Goal: Information Seeking & Learning: Learn about a topic

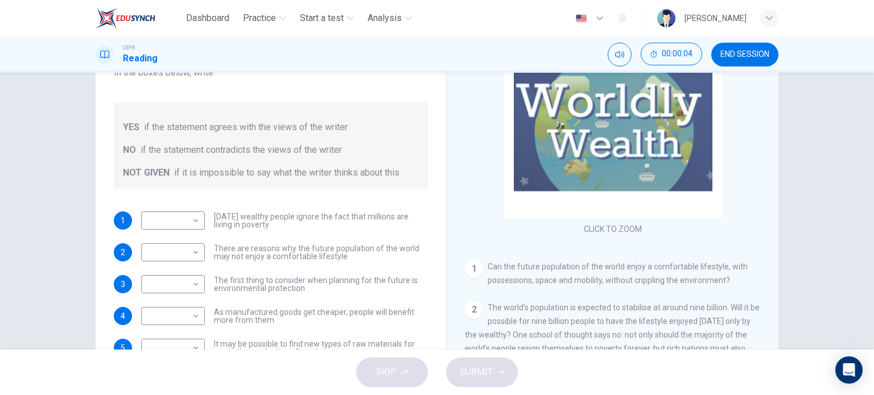
scroll to position [125, 0]
click at [461, 292] on div "Worldly Wealth CLICK TO ZOOM Click to Zoom 1 Can the future population of the w…" at bounding box center [612, 177] width 332 height 414
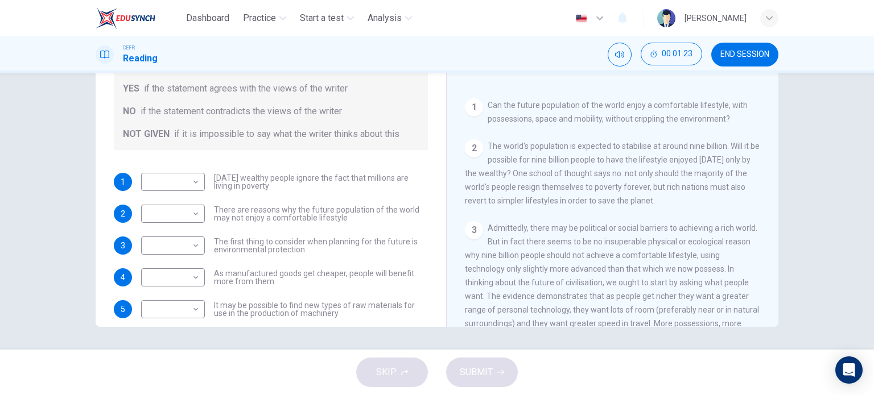
scroll to position [123, 0]
click at [177, 179] on body "Dashboard Practice Start a test Analysis English en ​ [PERSON_NAME] Reading 00:…" at bounding box center [437, 197] width 874 height 395
click at [508, 174] on div at bounding box center [437, 197] width 874 height 395
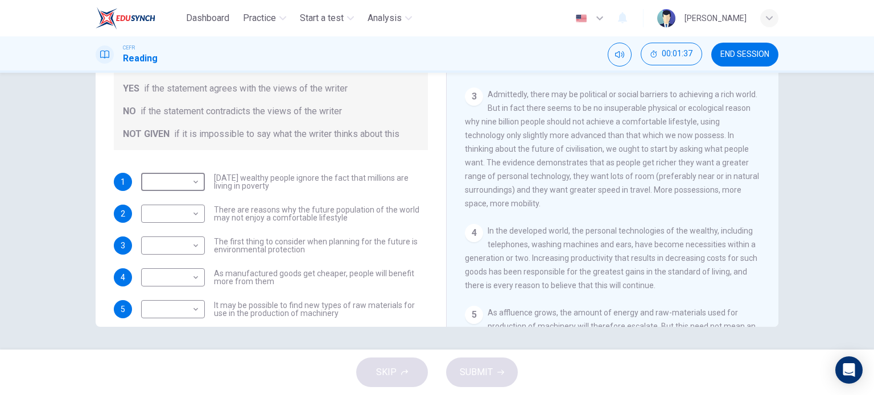
scroll to position [259, 0]
click at [184, 184] on body "Dashboard Practice Start a test Analysis English en ​ [PERSON_NAME] Reading 00:…" at bounding box center [437, 197] width 874 height 395
click at [179, 241] on li "NOT GIVEN" at bounding box center [170, 237] width 64 height 18
type input "NOT GIVEN"
click at [185, 213] on body "Dashboard Practice Start a test Analysis English en ​ [PERSON_NAME] Reading 00:…" at bounding box center [437, 197] width 874 height 395
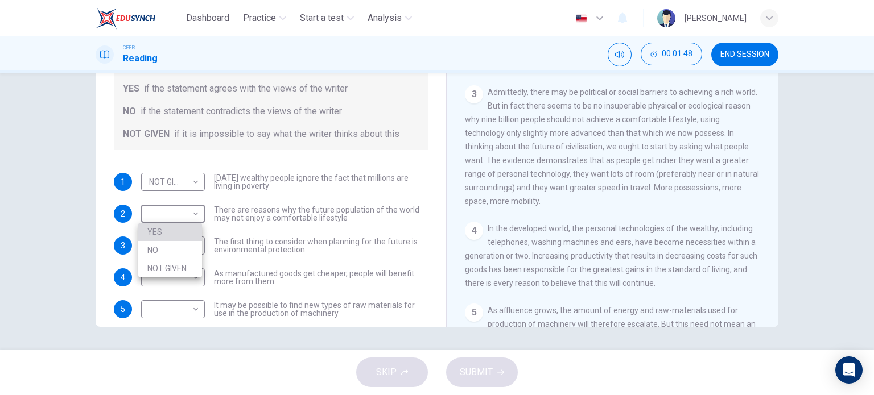
click at [177, 232] on li "YES" at bounding box center [170, 232] width 64 height 18
type input "YES"
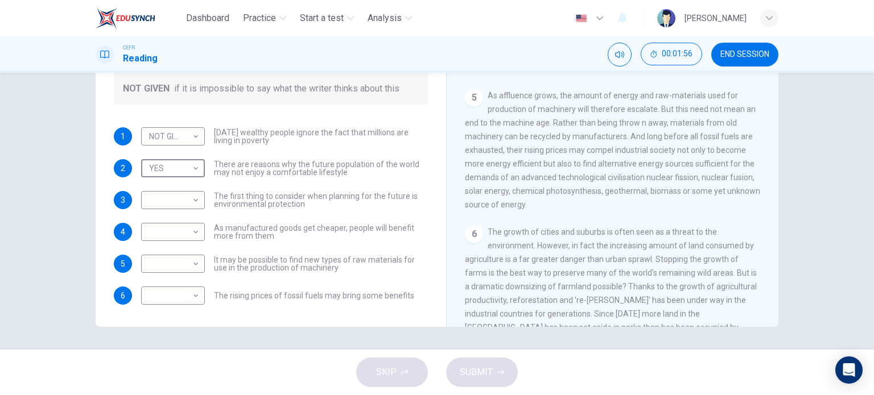
scroll to position [476, 0]
click at [167, 187] on body "Dashboard Practice Start a test Analysis English en ​ [PERSON_NAME] Reading 00:…" at bounding box center [437, 197] width 874 height 395
click at [163, 222] on li "YES" at bounding box center [170, 218] width 64 height 18
type input "YES"
click at [154, 237] on body "Dashboard Practice Start a test Analysis English en ​ [PERSON_NAME] Reading 00:…" at bounding box center [437, 197] width 874 height 395
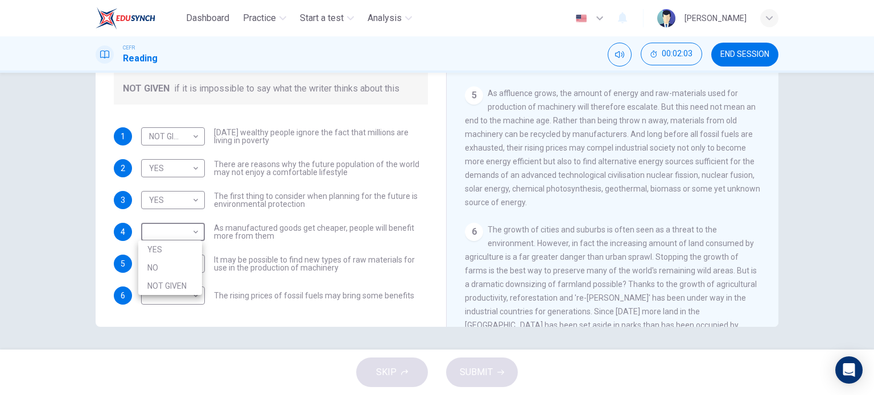
click at [152, 285] on li "NOT GIVEN" at bounding box center [170, 286] width 64 height 18
type input "NOT GIVEN"
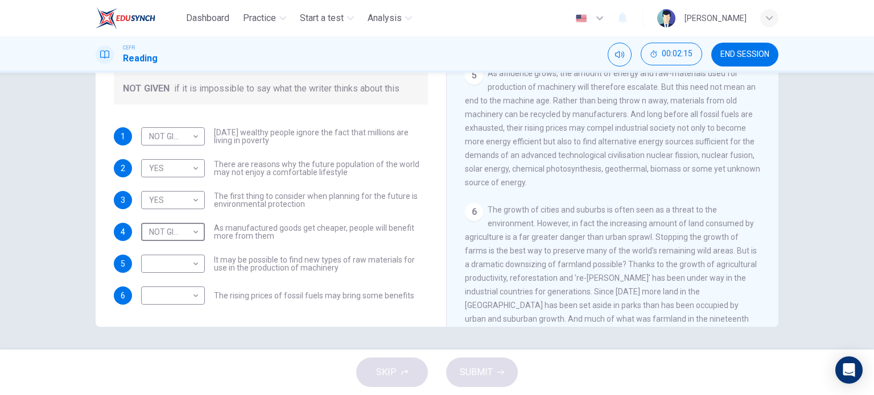
scroll to position [497, 0]
click at [162, 262] on body "Dashboard Practice Start a test Analysis English en ​ [PERSON_NAME] Reading 00:…" at bounding box center [437, 197] width 874 height 395
click at [156, 283] on li "YES" at bounding box center [170, 281] width 64 height 18
type input "YES"
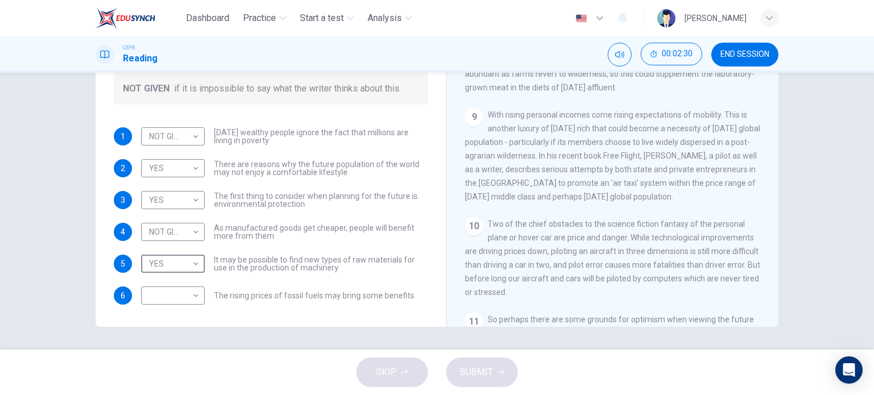
scroll to position [983, 0]
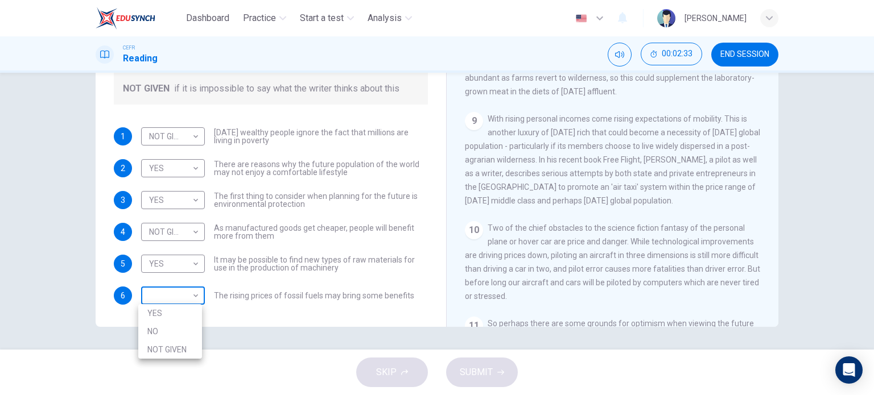
click at [159, 298] on body "Dashboard Practice Start a test Analysis English en ​ [PERSON_NAME] Reading 00:…" at bounding box center [437, 197] width 874 height 395
click at [162, 315] on li "YES" at bounding box center [170, 313] width 64 height 18
type input "YES"
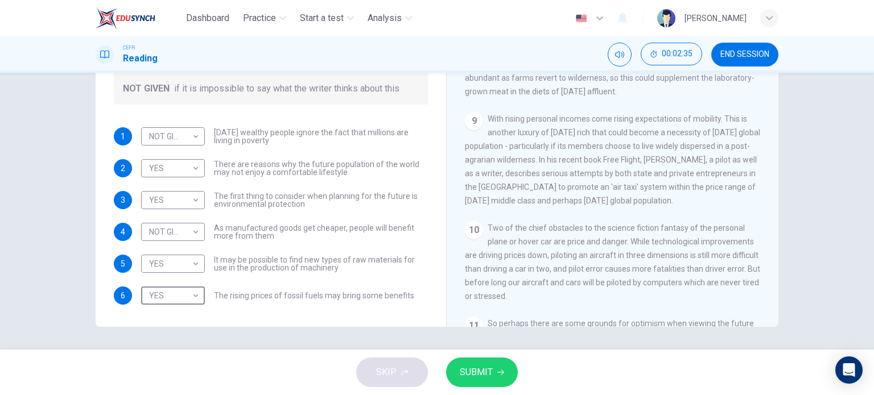
click at [486, 368] on span "SUBMIT" at bounding box center [476, 373] width 33 height 16
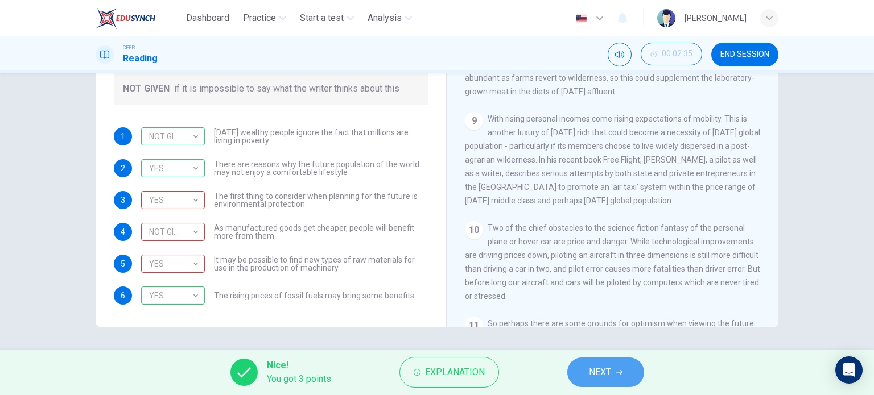
click at [597, 372] on span "NEXT" at bounding box center [600, 373] width 22 height 16
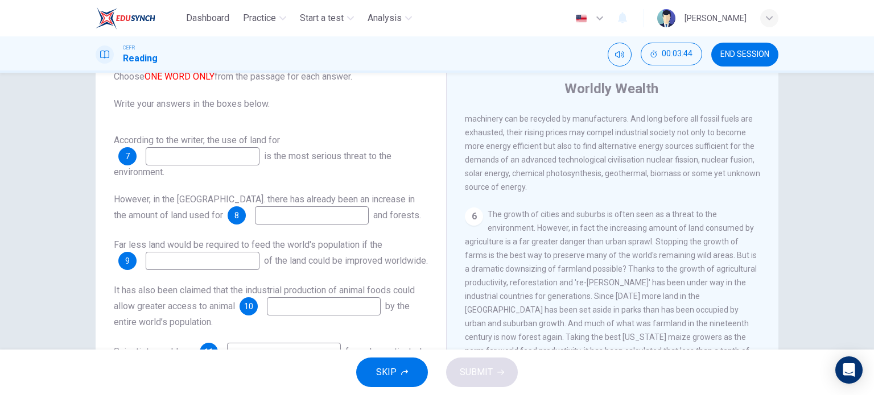
scroll to position [0, 0]
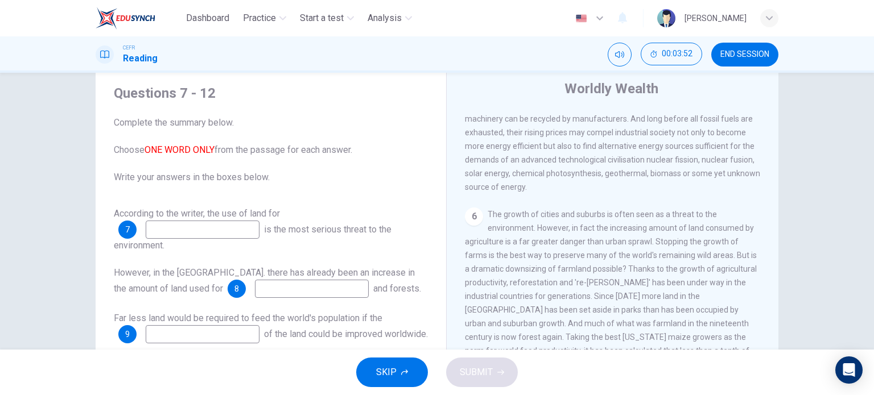
click at [396, 333] on div "Far less land would be required to feed the world's population if the 9 of the …" at bounding box center [271, 328] width 314 height 32
click at [229, 234] on input at bounding box center [203, 230] width 114 height 18
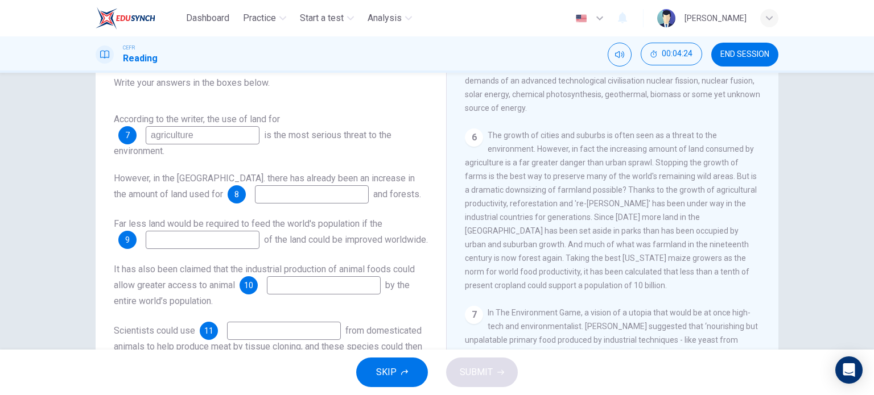
scroll to position [127, 0]
type input "agriculture"
click at [273, 193] on input at bounding box center [312, 196] width 114 height 18
type input "farmland"
click at [204, 247] on input at bounding box center [203, 241] width 114 height 18
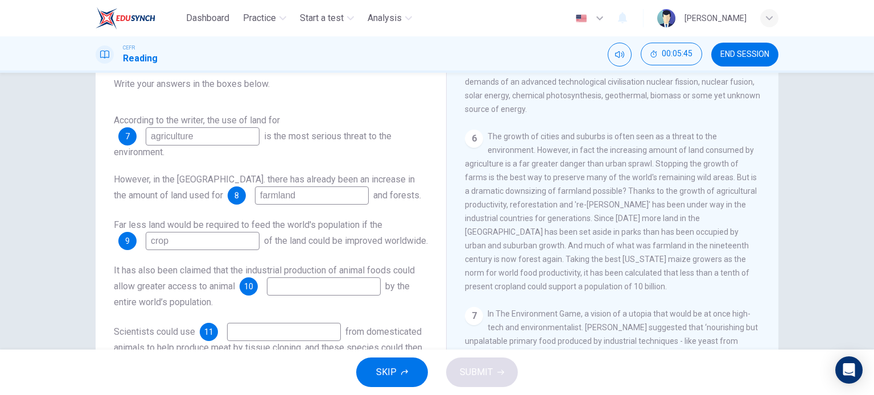
type input "crop"
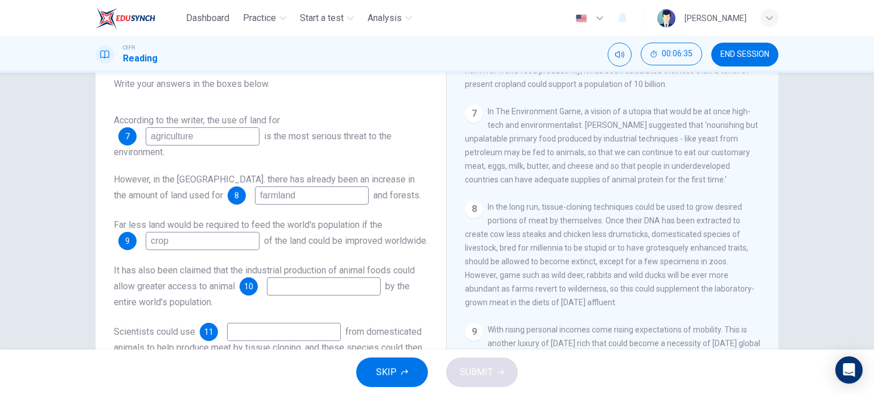
scroll to position [86, 0]
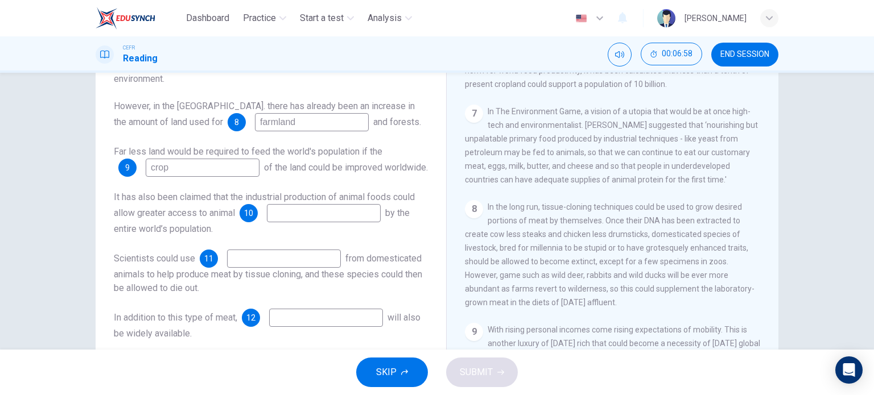
click at [316, 220] on input at bounding box center [324, 213] width 114 height 18
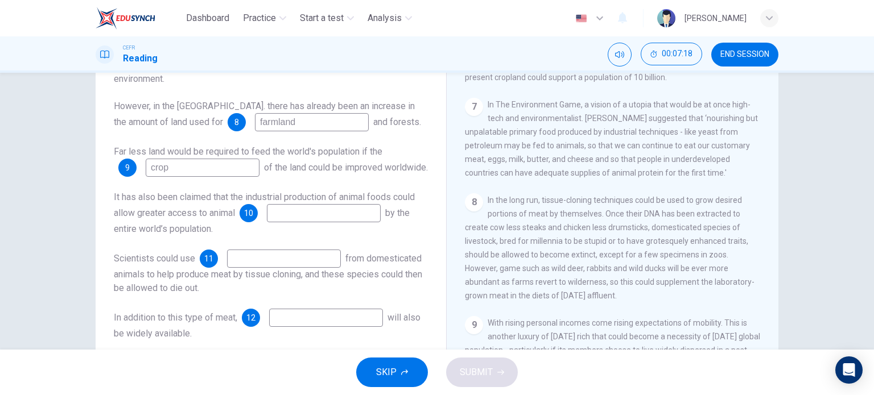
scroll to position [815, 0]
type input "protein"
click at [284, 261] on input at bounding box center [284, 259] width 114 height 18
type input "DNA"
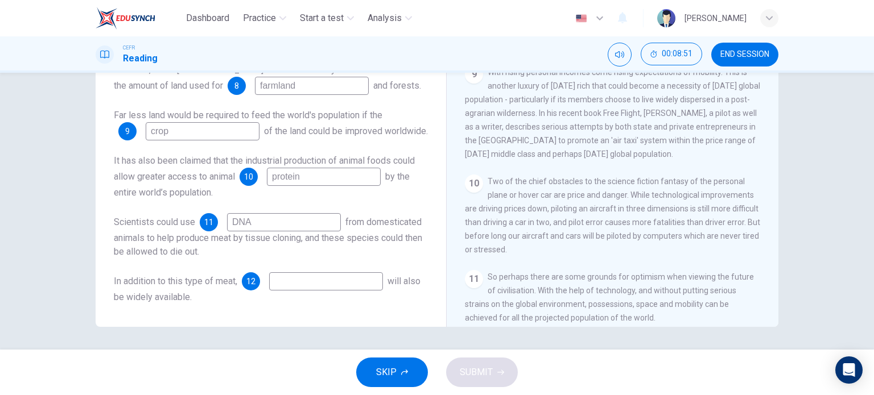
scroll to position [1060, 0]
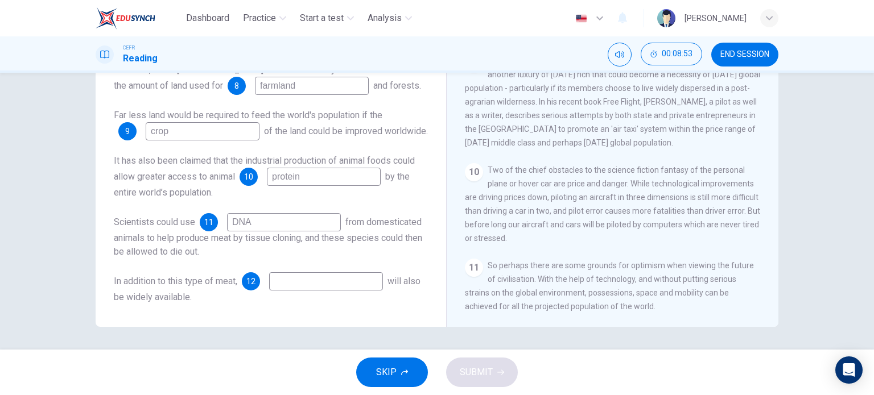
click at [590, 245] on div "CLICK TO ZOOM Click to Zoom 1 Can the future population of the world enjoy a co…" at bounding box center [620, 154] width 311 height 345
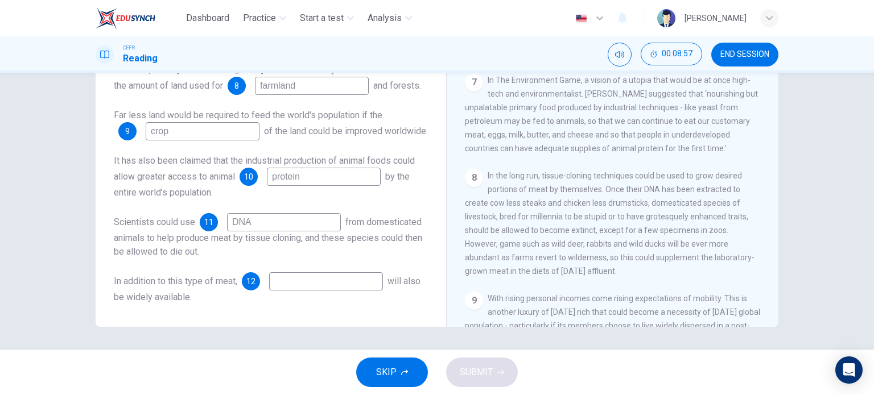
scroll to position [802, 0]
click at [589, 245] on span "In the long run, tissue-cloning techniques could be used to grow desired portio…" at bounding box center [610, 225] width 290 height 105
click at [375, 270] on div "According to the writer, the use of land for 7 agriculture is the most serious …" at bounding box center [271, 154] width 314 height 300
click at [362, 275] on input at bounding box center [326, 281] width 114 height 18
type input "tissue-cloning"
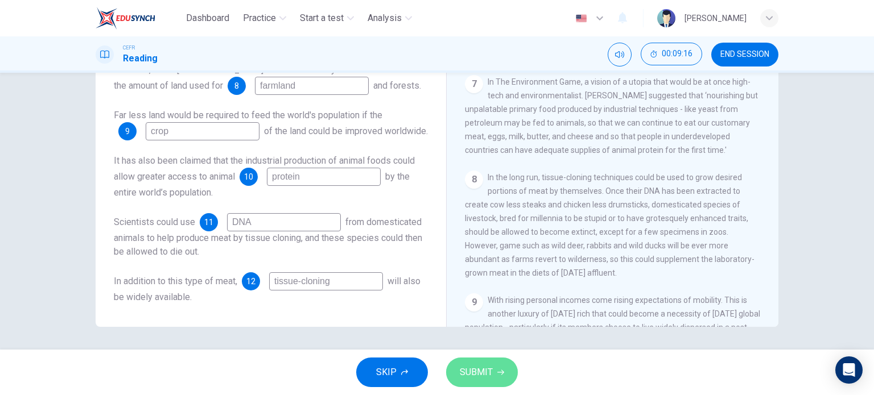
click at [473, 373] on span "SUBMIT" at bounding box center [476, 373] width 33 height 16
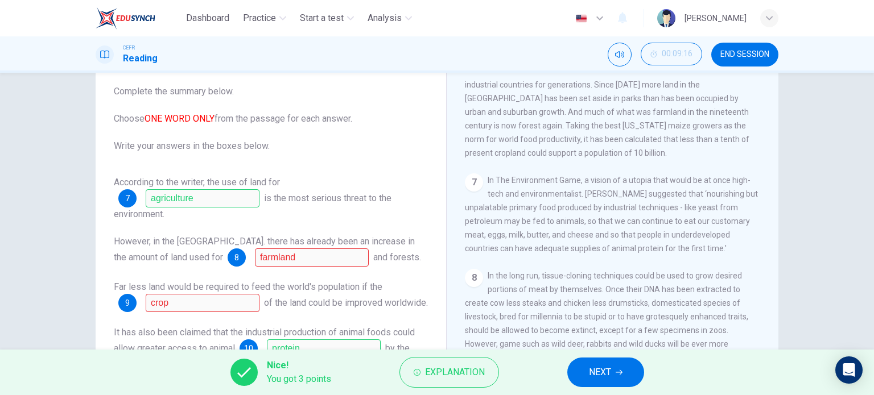
scroll to position [61, 0]
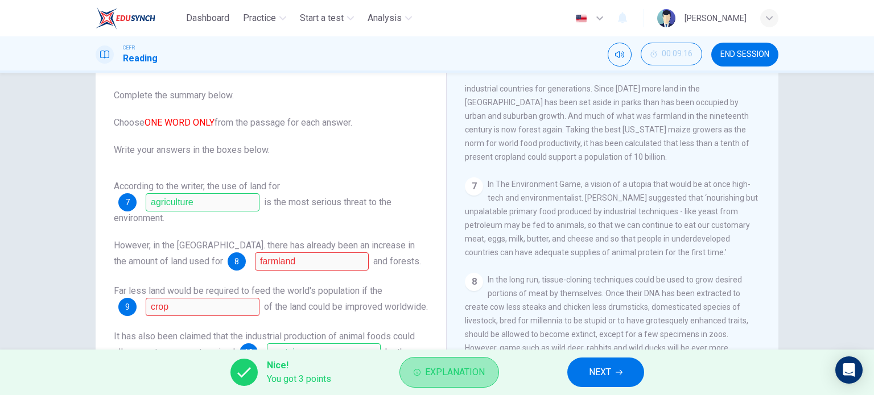
click at [473, 379] on span "Explanation" at bounding box center [455, 373] width 60 height 16
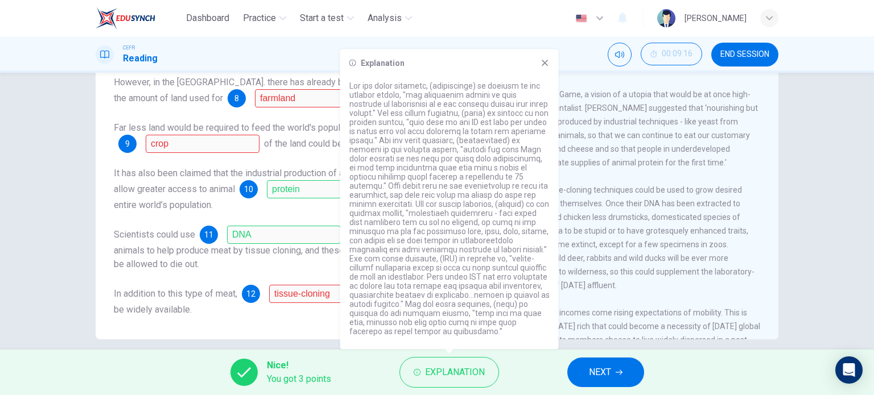
scroll to position [164, 0]
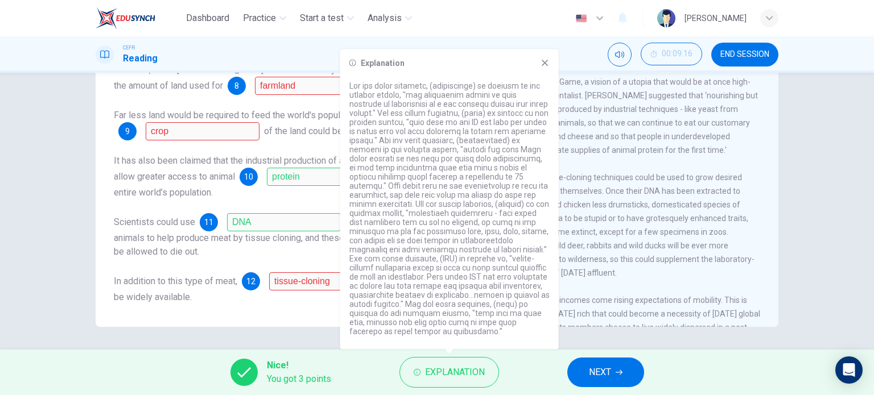
click at [79, 293] on div "Questions 7 - 12 Complete the summary below. Choose ONE WORD ONLY from the pass…" at bounding box center [436, 129] width 719 height 395
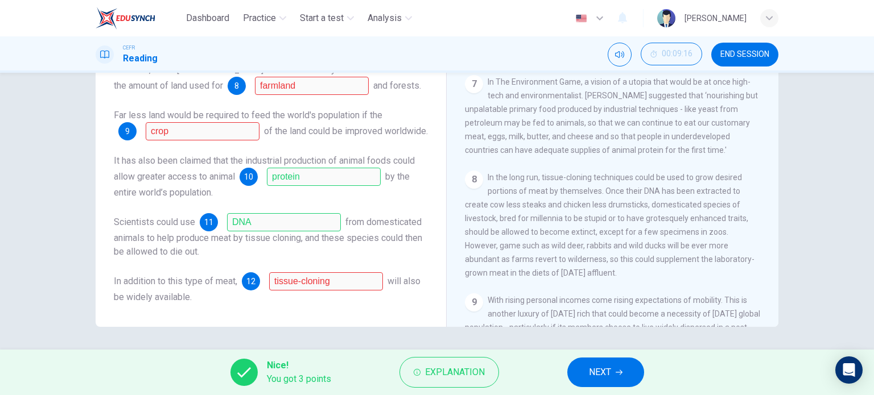
click at [615, 391] on div "Nice! You got 3 points Explanation NEXT" at bounding box center [437, 373] width 874 height 46
click at [614, 380] on button "NEXT" at bounding box center [605, 373] width 77 height 30
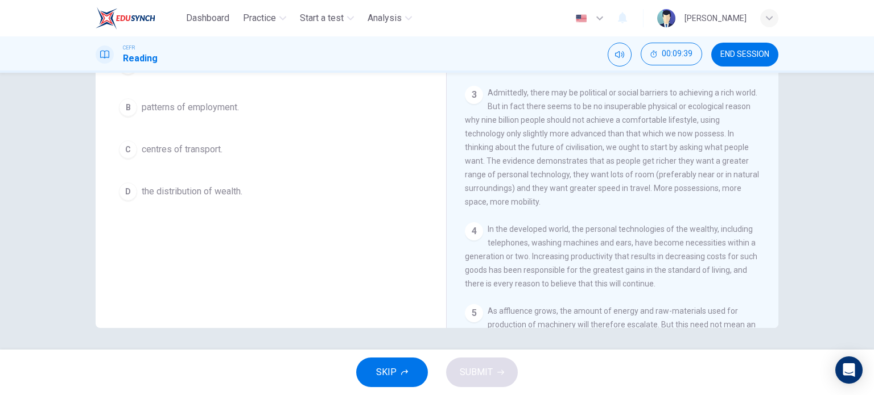
scroll to position [327, 0]
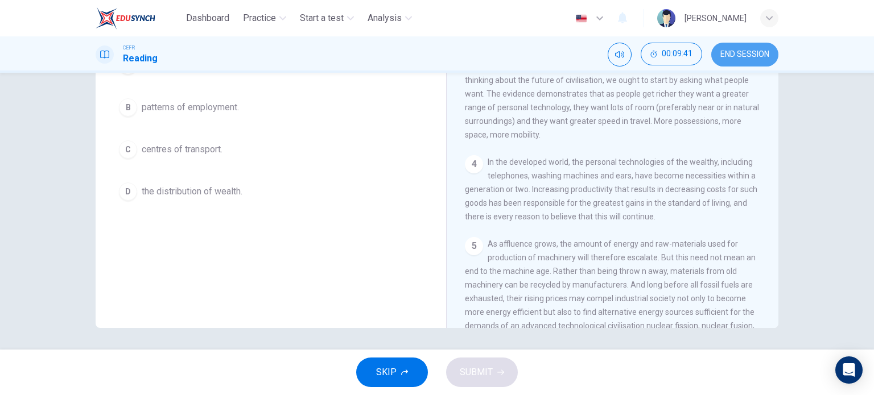
click at [724, 51] on span "END SESSION" at bounding box center [744, 54] width 49 height 9
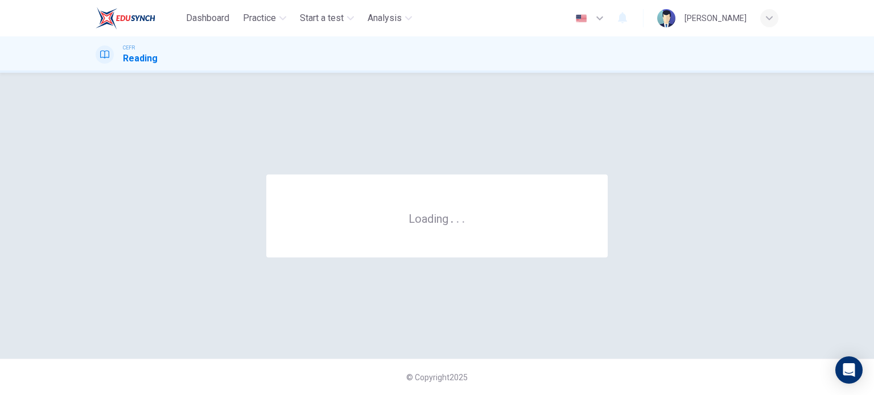
scroll to position [0, 0]
